Goal: Transaction & Acquisition: Download file/media

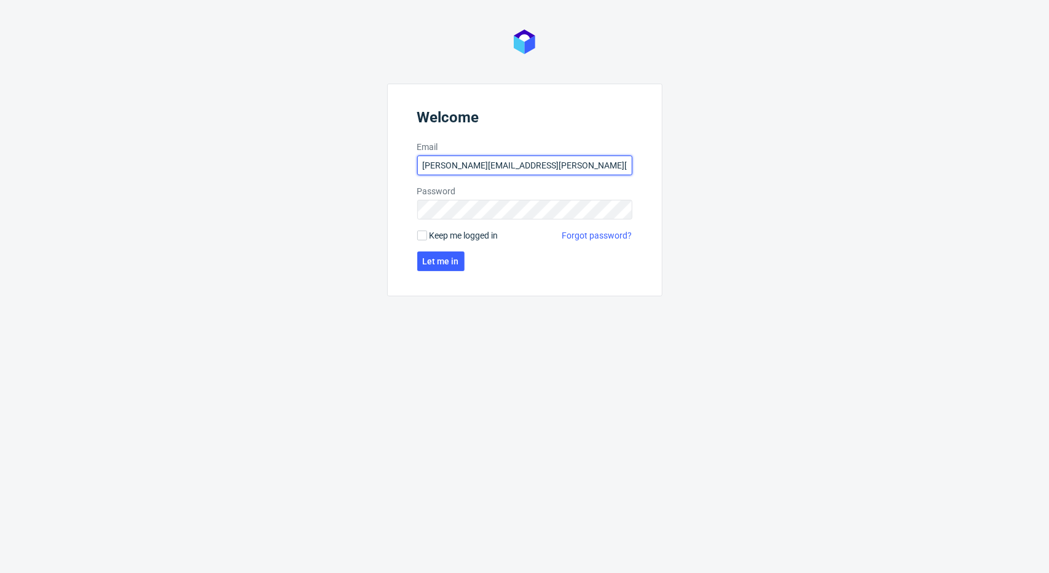
click at [451, 166] on input "[PERSON_NAME][EMAIL_ADDRESS][PERSON_NAME][DOMAIN_NAME]" at bounding box center [524, 165] width 215 height 20
type input "[PERSON_NAME][EMAIL_ADDRESS][PERSON_NAME][DOMAIN_NAME]"
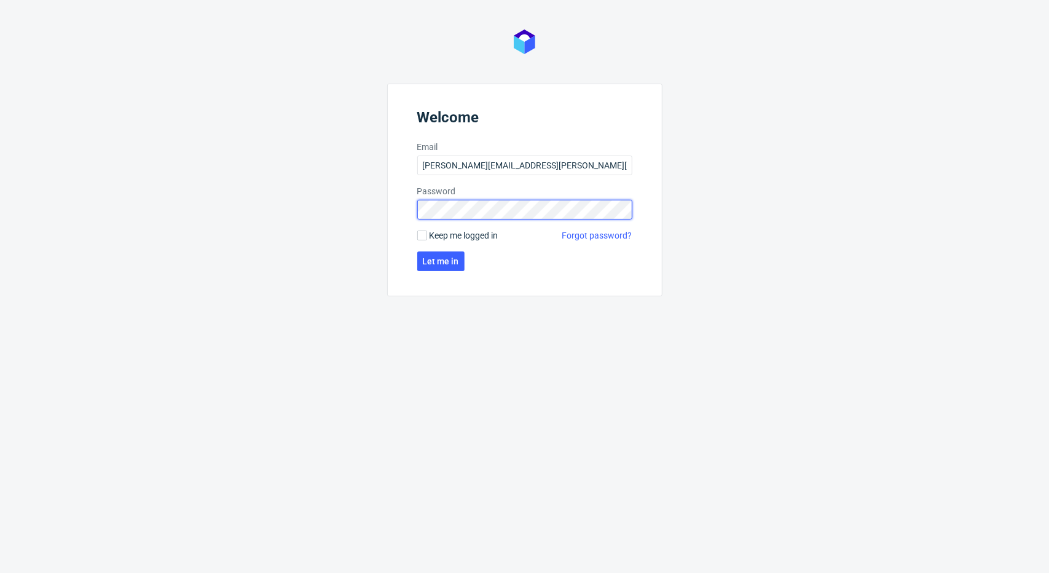
click at [198, 198] on div "Welcome Email [PERSON_NAME][EMAIL_ADDRESS][PERSON_NAME][DOMAIN_NAME] Password K…" at bounding box center [524, 286] width 1049 height 573
click button "Let me in" at bounding box center [440, 261] width 47 height 20
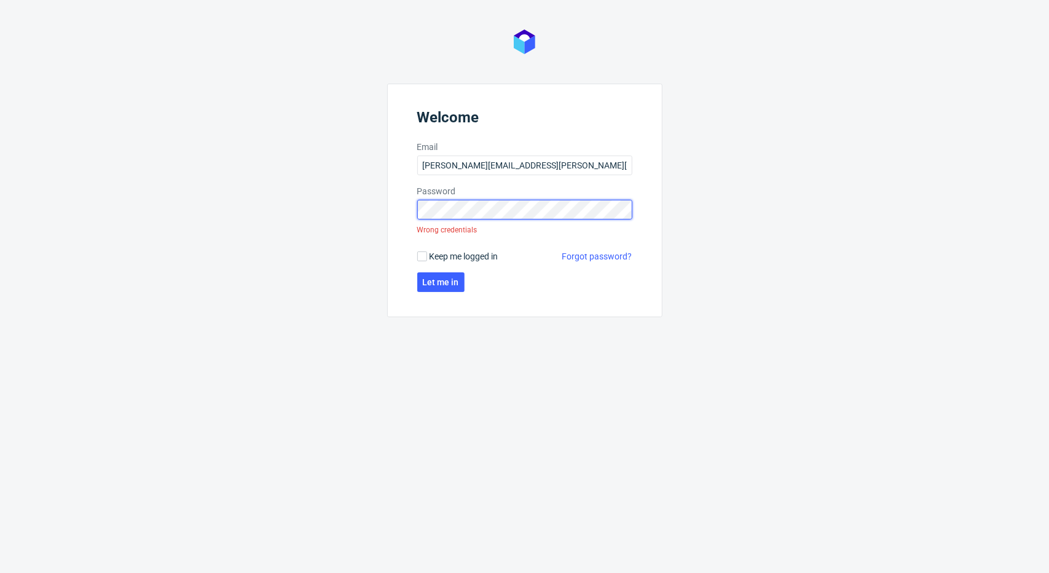
click button "Let me in" at bounding box center [440, 282] width 47 height 20
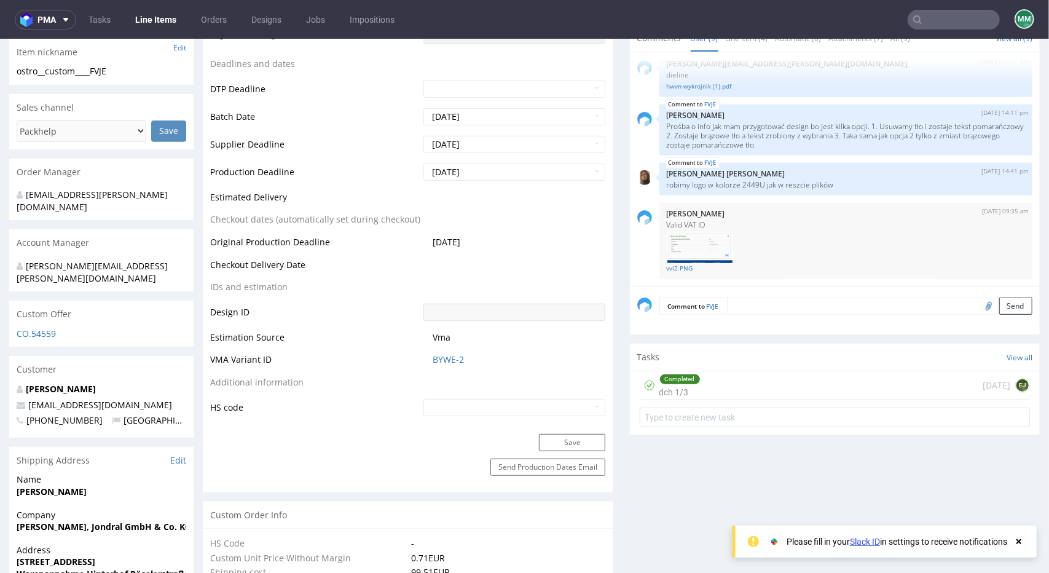
scroll to position [307, 0]
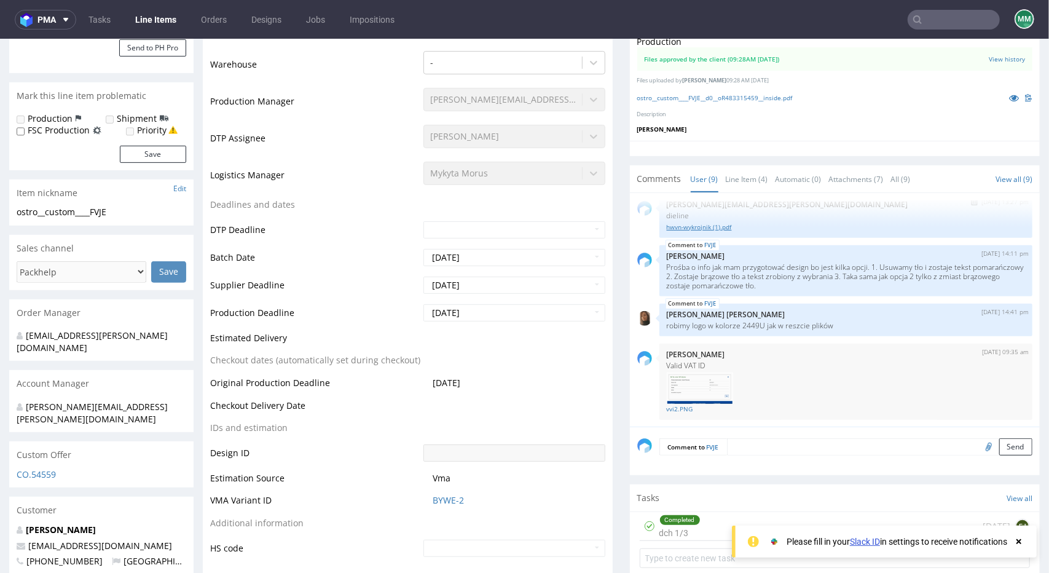
click at [667, 229] on link "hwvn-wykrojnik (1).pdf" at bounding box center [846, 226] width 358 height 9
click at [676, 223] on link "hwvn-wykrojnik (1).pdf" at bounding box center [846, 226] width 358 height 9
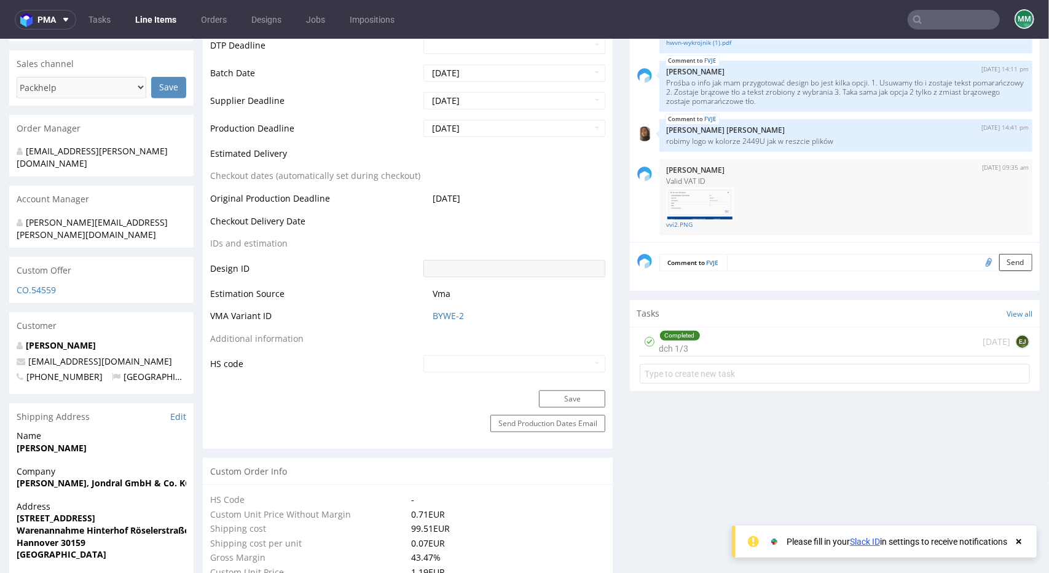
scroll to position [123, 0]
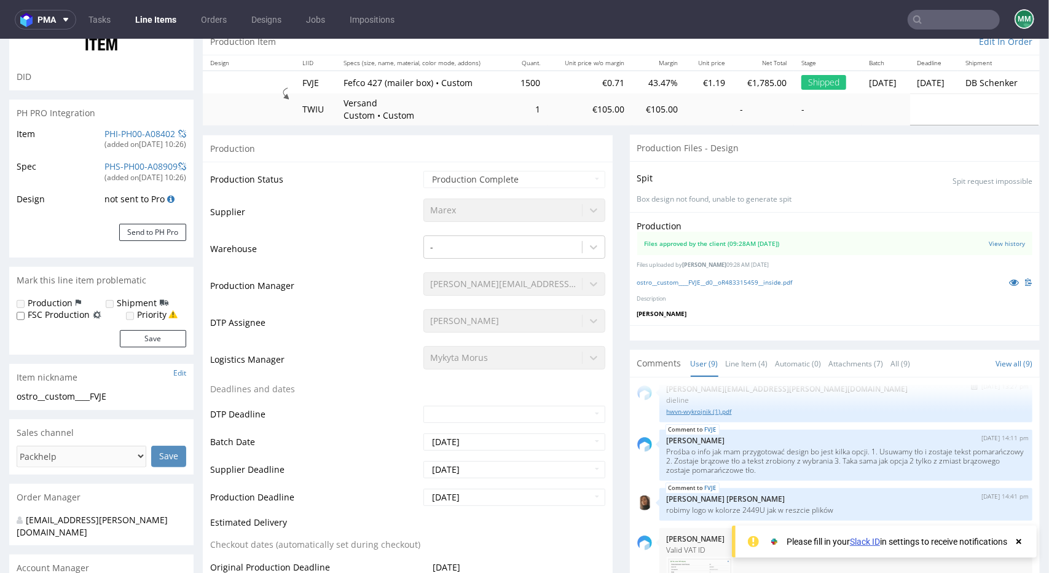
click at [753, 408] on link "hwvn-wykrojnik (1).pdf" at bounding box center [846, 410] width 358 height 9
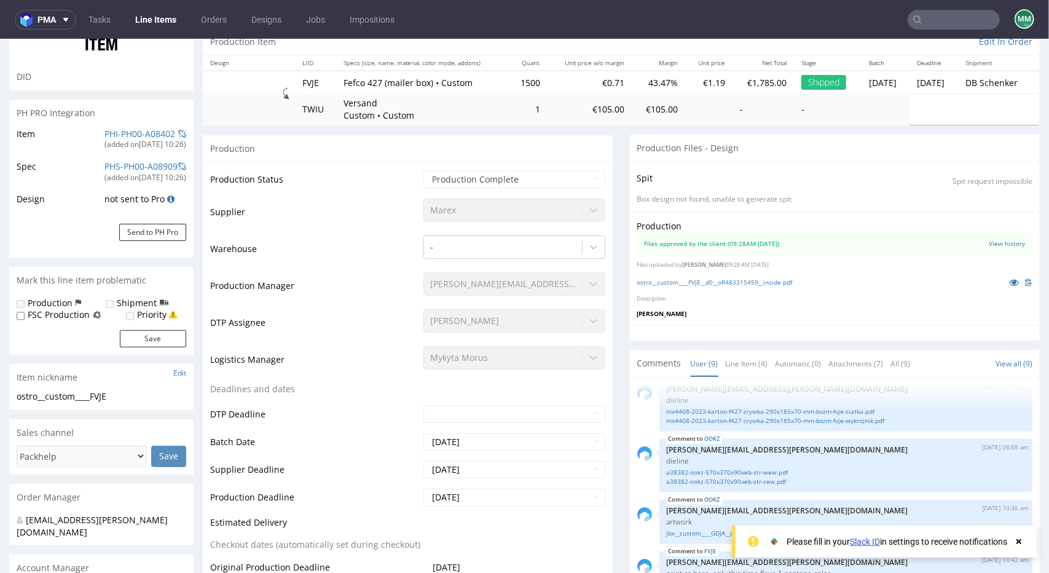
scroll to position [0, 0]
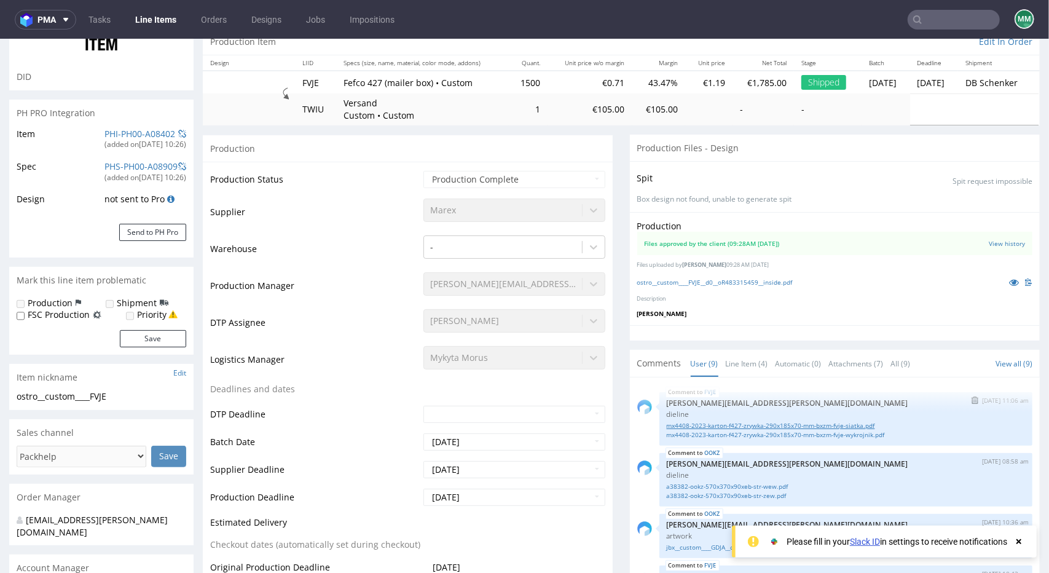
click at [805, 420] on link "mx4408-2023-karton-f427-zrywka-290x185x70-mm-bxzm-fvje-siatka.pdf" at bounding box center [846, 424] width 358 height 9
